Goal: Task Accomplishment & Management: Use online tool/utility

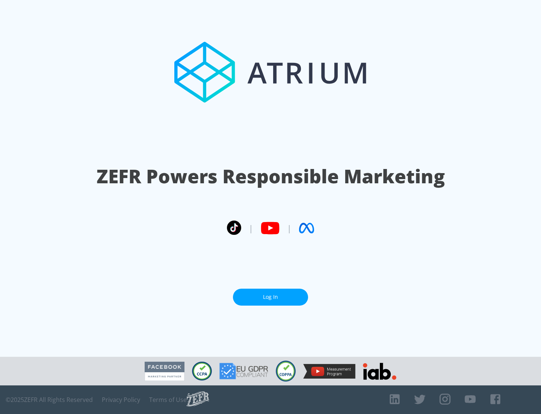
click at [271, 297] on link "Log In" at bounding box center [270, 296] width 75 height 17
